Goal: Information Seeking & Learning: Learn about a topic

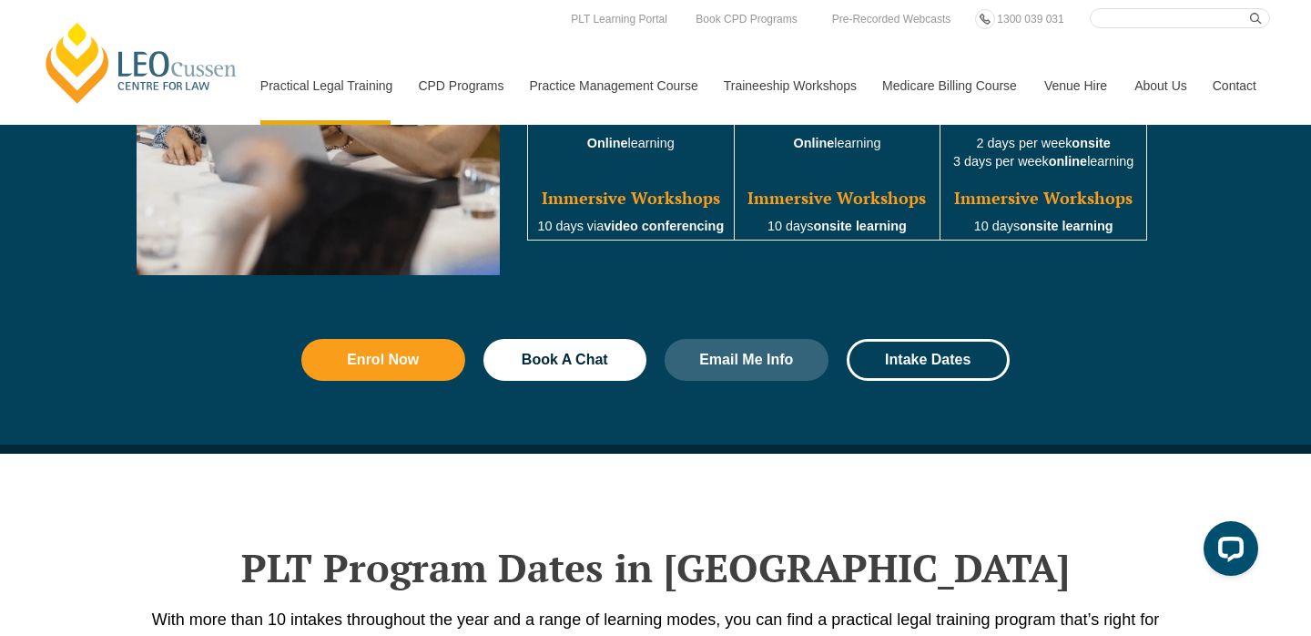
click at [938, 85] on link "Medicare Billing Course" at bounding box center [950, 85] width 162 height 78
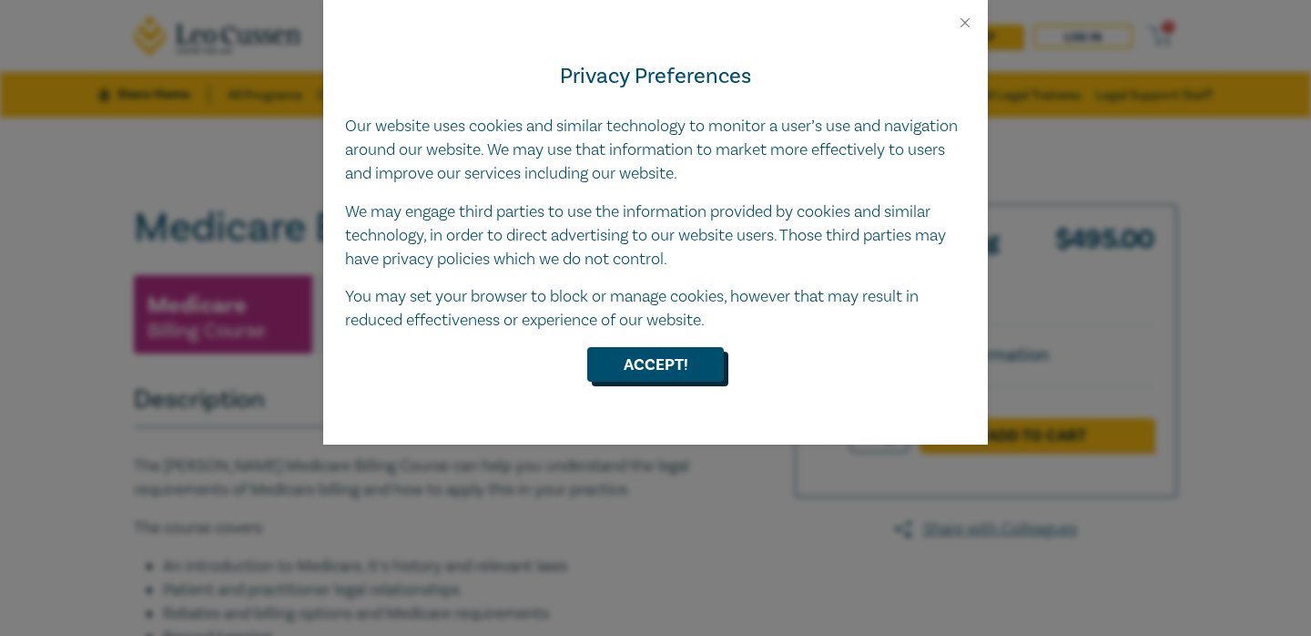
click at [701, 362] on button "Accept!" at bounding box center [655, 364] width 137 height 35
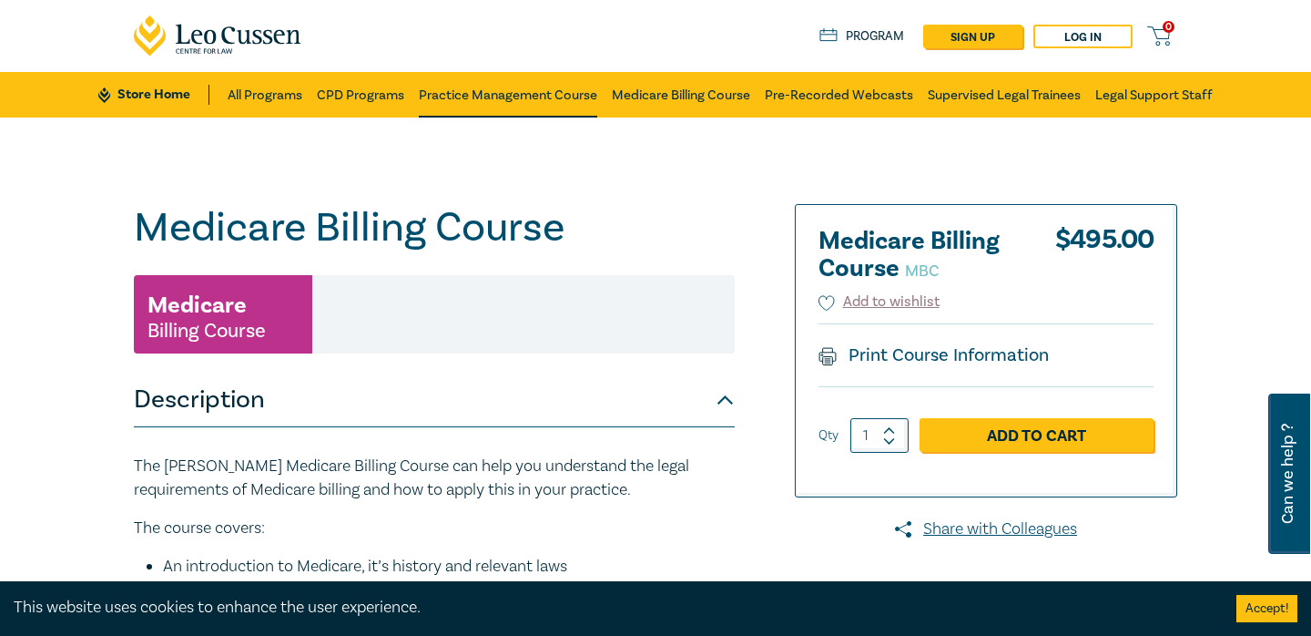
click at [505, 88] on link "Practice Management Course" at bounding box center [508, 95] width 178 height 46
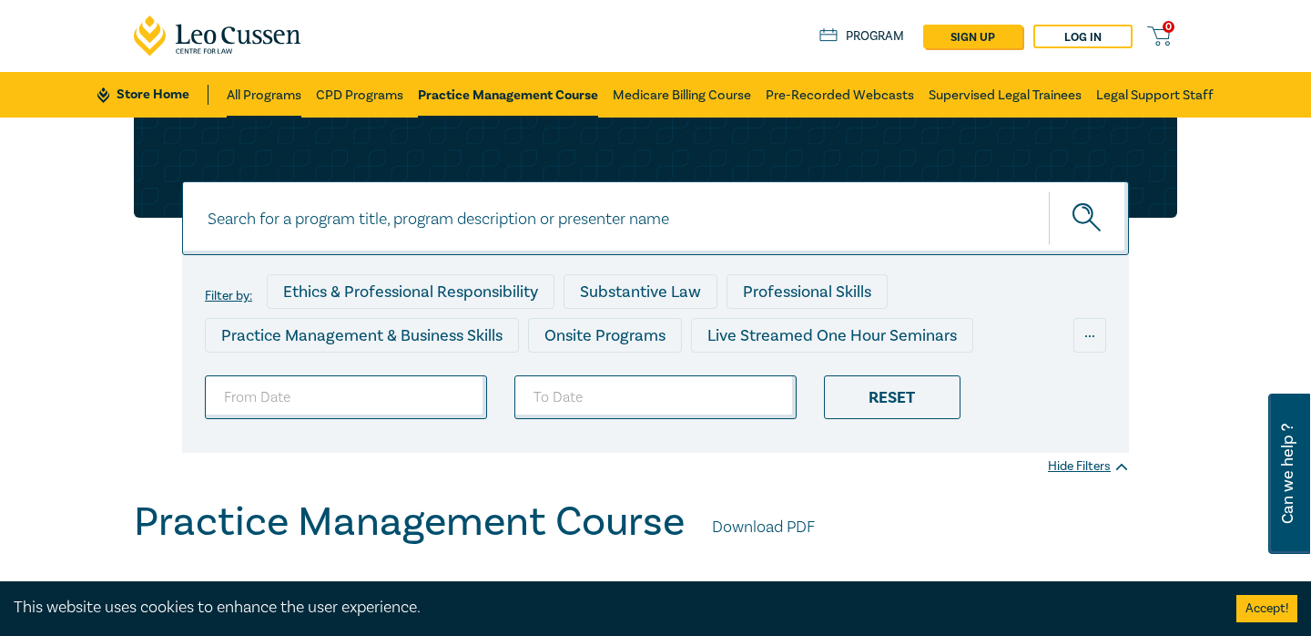
click at [250, 100] on link "All Programs" at bounding box center [264, 95] width 75 height 46
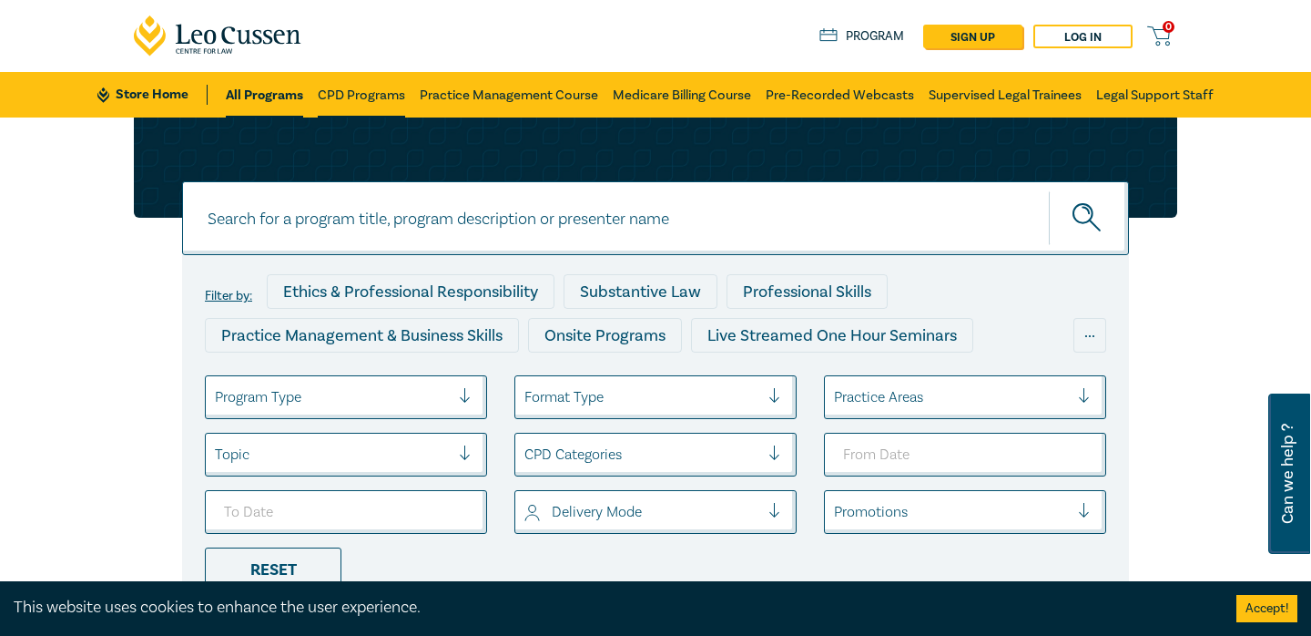
click at [335, 98] on link "CPD Programs" at bounding box center [361, 95] width 87 height 46
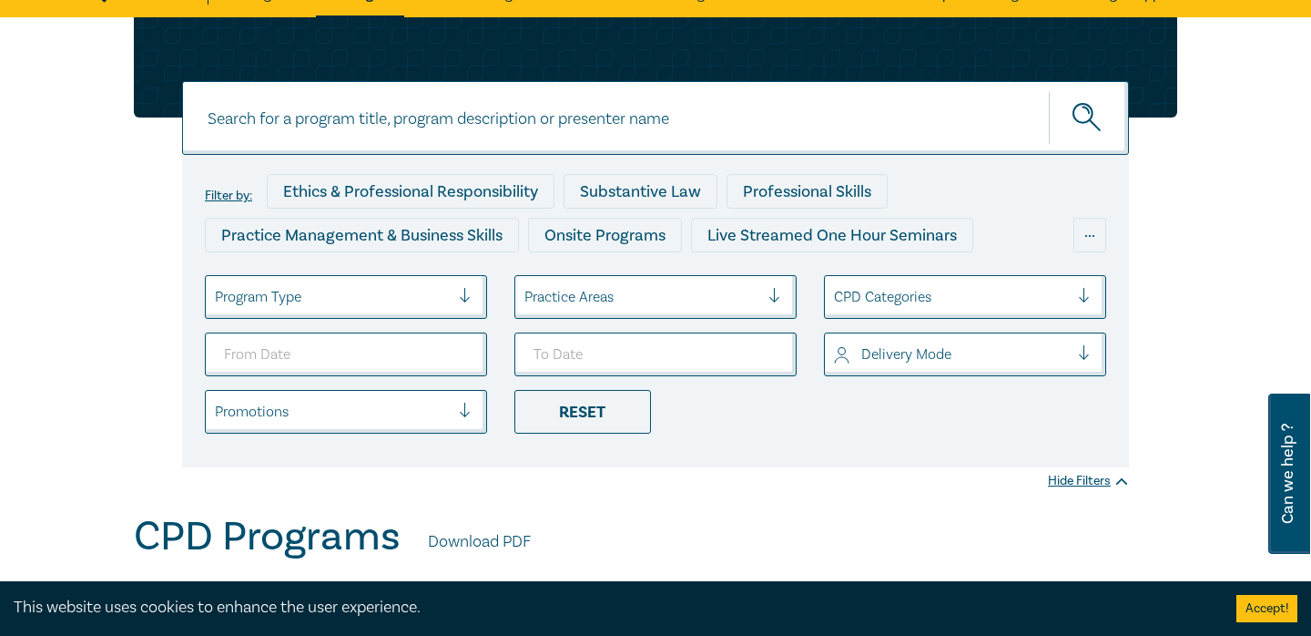
scroll to position [158, 0]
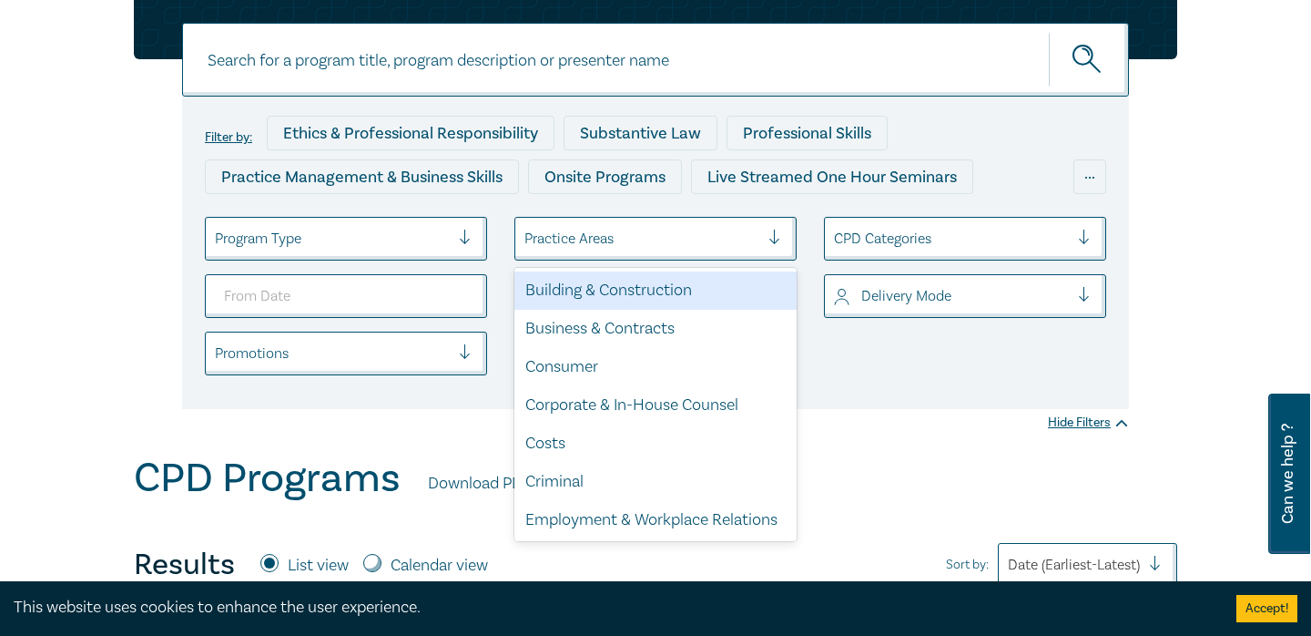
click at [575, 246] on div at bounding box center [642, 239] width 235 height 24
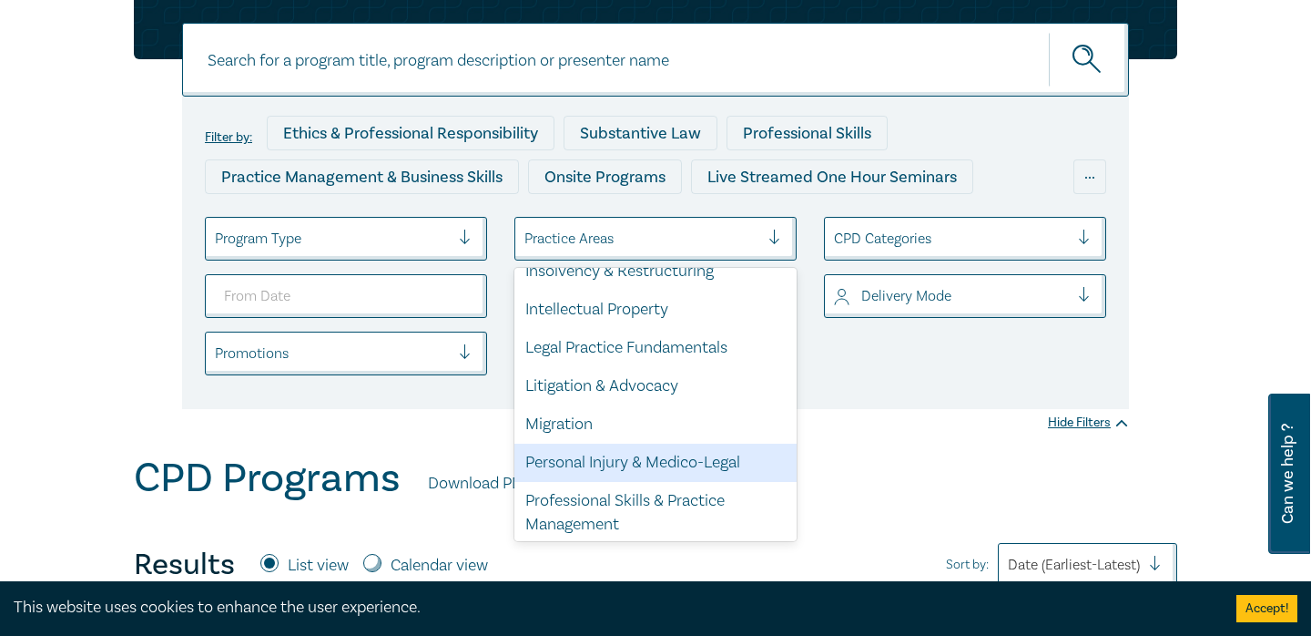
scroll to position [517, 0]
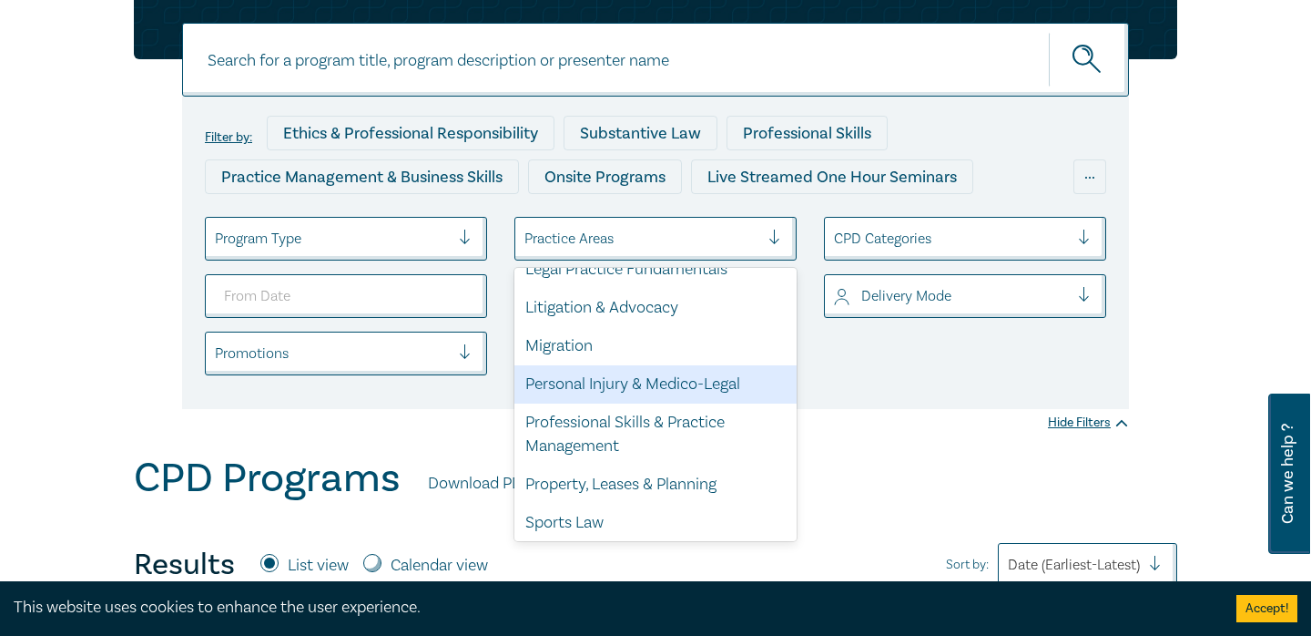
click at [596, 400] on div "Personal Injury & Medico-Legal" at bounding box center [656, 384] width 282 height 38
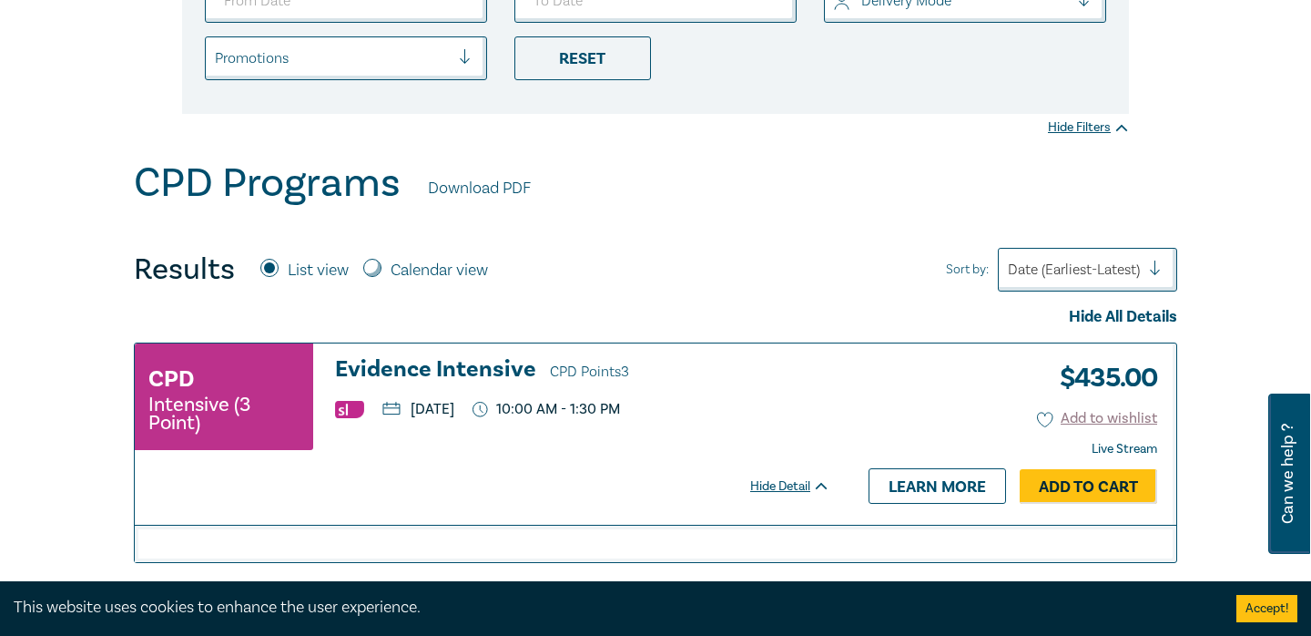
scroll to position [598, 0]
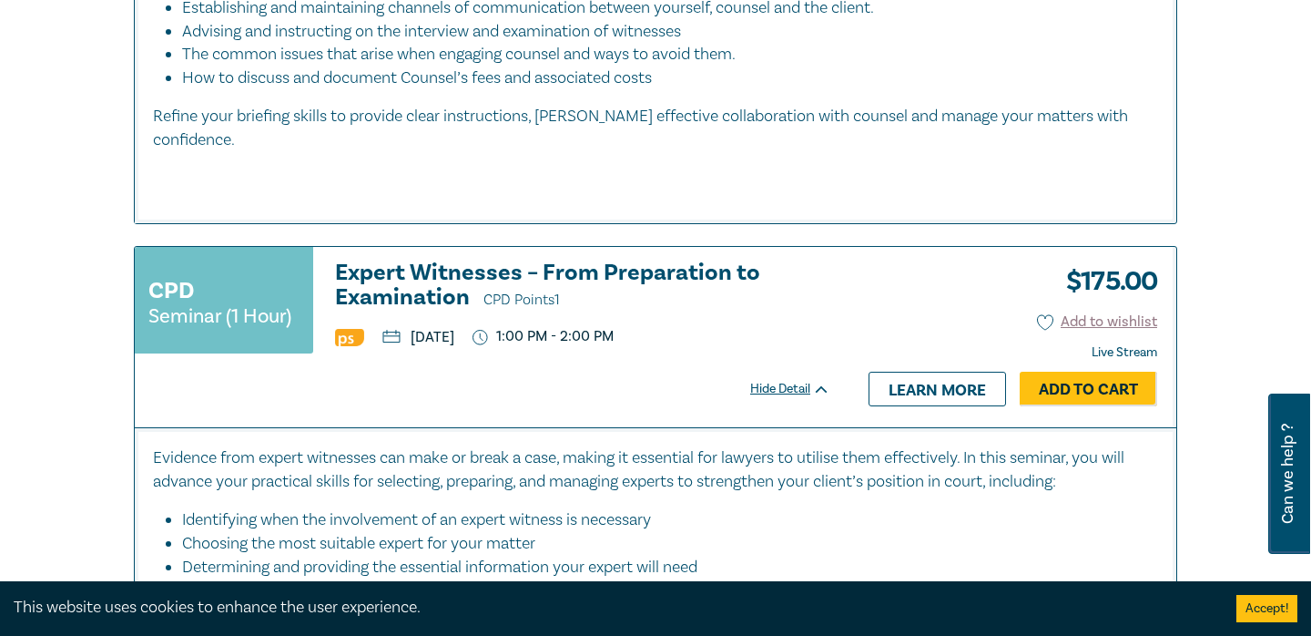
scroll to position [2987, 0]
